Goal: Information Seeking & Learning: Learn about a topic

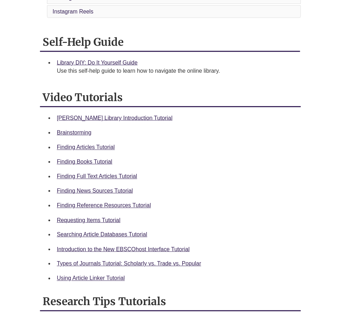
scroll to position [263, 0]
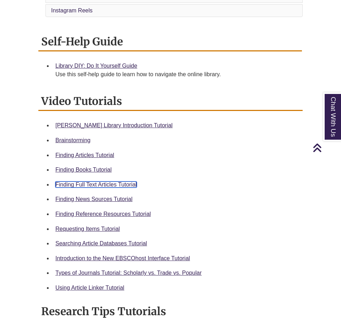
click at [115, 182] on link "Finding Full Text Articles Tutorial" at bounding box center [95, 185] width 81 height 6
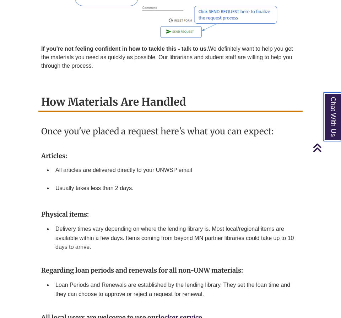
scroll to position [1144, 0]
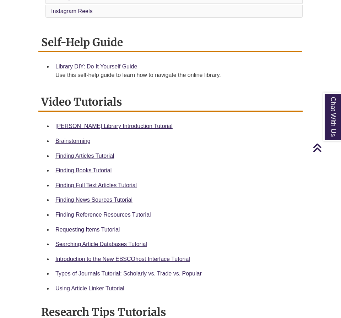
scroll to position [264, 0]
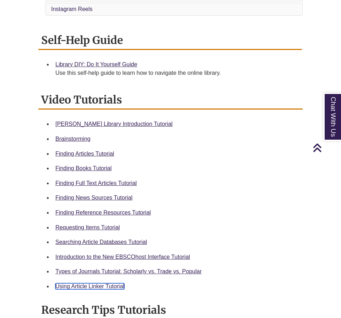
click at [87, 283] on link "Using Article Linker Tutorial" at bounding box center [89, 286] width 69 height 6
